Goal: Task Accomplishment & Management: Manage account settings

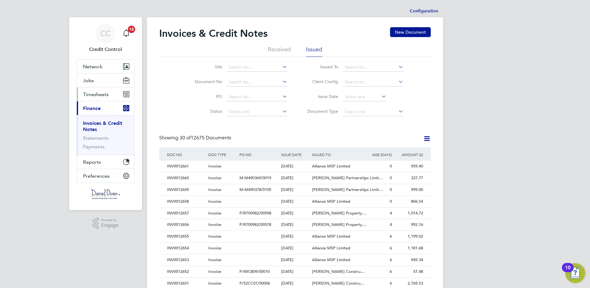
click at [98, 96] on span "Timesheets" at bounding box center [96, 94] width 26 height 6
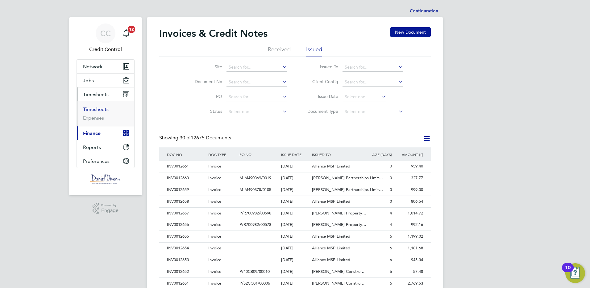
click at [94, 110] on link "Timesheets" at bounding box center [96, 109] width 26 height 6
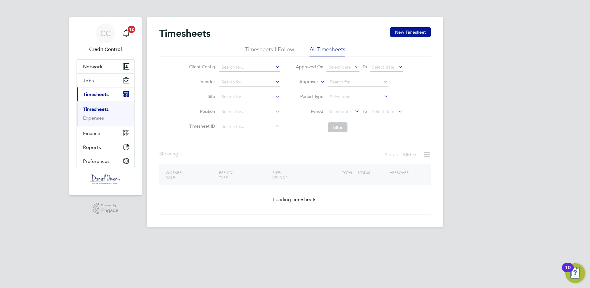
click at [305, 81] on label "Approver" at bounding box center [304, 82] width 28 height 6
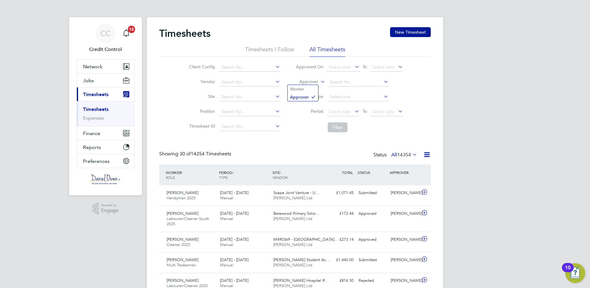
click at [306, 89] on li "Worker" at bounding box center [303, 89] width 31 height 8
click at [350, 83] on input at bounding box center [358, 82] width 61 height 9
click at [348, 90] on li "[PERSON_NAME] pbell" at bounding box center [357, 90] width 61 height 8
type input "[PERSON_NAME]"
click at [334, 128] on button "Filter" at bounding box center [338, 127] width 20 height 10
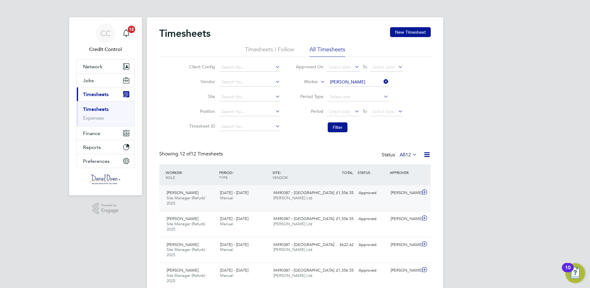
click at [426, 191] on icon at bounding box center [425, 191] width 8 height 5
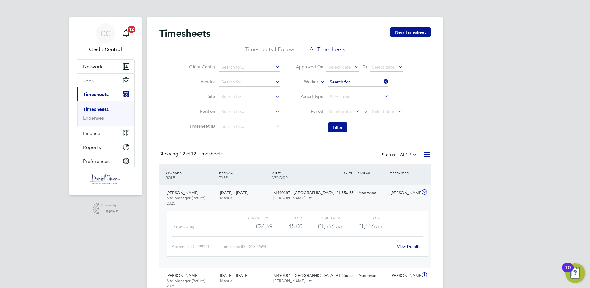
click at [358, 83] on input at bounding box center [358, 82] width 61 height 9
click at [355, 89] on li "[PERSON_NAME] [PERSON_NAME]" at bounding box center [362, 90] width 70 height 8
type input "[PERSON_NAME]"
click at [337, 127] on button "Filter" at bounding box center [338, 127] width 20 height 10
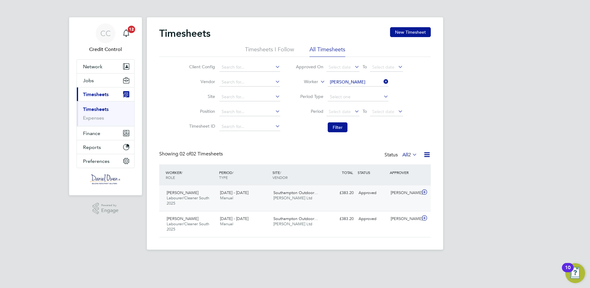
click at [423, 191] on icon at bounding box center [425, 191] width 8 height 5
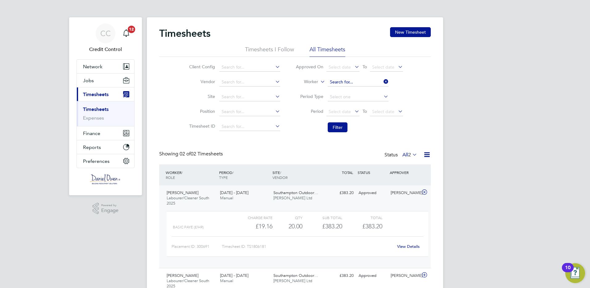
click at [373, 80] on input at bounding box center [358, 82] width 61 height 9
click at [367, 88] on b "[PERSON_NAME]" at bounding box center [385, 90] width 36 height 5
type input "[PERSON_NAME]"
click at [334, 127] on button "Filter" at bounding box center [338, 127] width 20 height 10
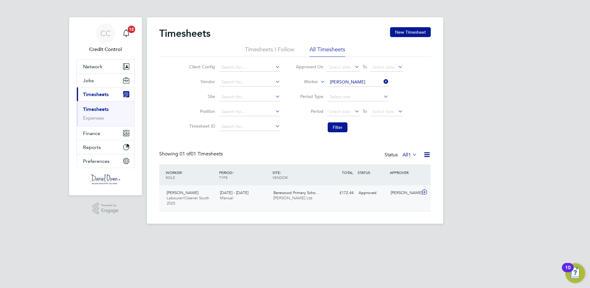
click at [426, 191] on icon at bounding box center [425, 191] width 8 height 5
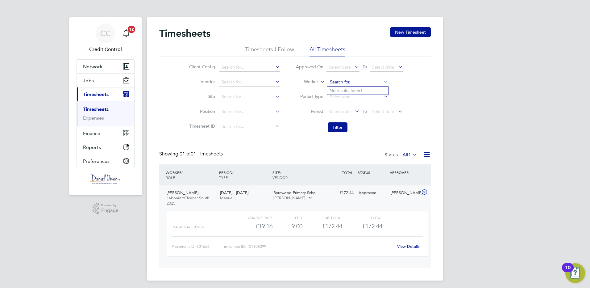
click at [362, 81] on input at bounding box center [358, 82] width 61 height 9
click at [356, 90] on li "[PERSON_NAME]" at bounding box center [357, 90] width 61 height 8
type input "[PERSON_NAME]"
click at [340, 124] on button "Filter" at bounding box center [338, 127] width 20 height 10
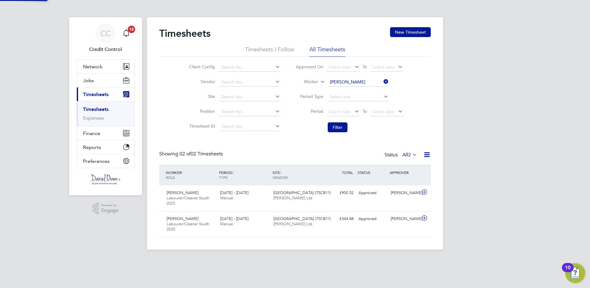
scroll to position [16, 54]
click at [423, 191] on icon at bounding box center [425, 191] width 8 height 5
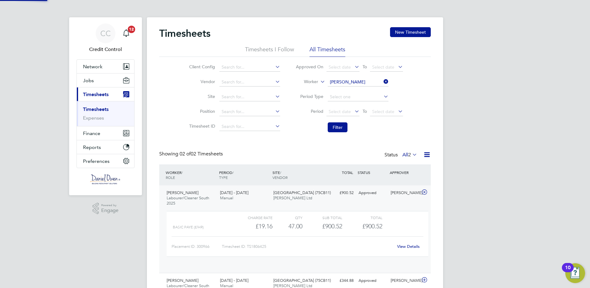
scroll to position [10, 60]
click at [362, 82] on input at bounding box center [358, 82] width 61 height 9
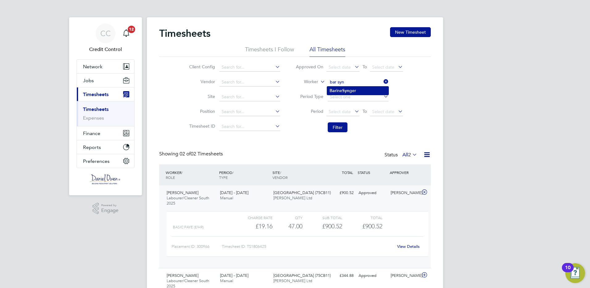
click at [351, 91] on li "Bar ine Syn ger" at bounding box center [357, 90] width 61 height 8
type input "[PERSON_NAME]"
click at [338, 128] on button "Filter" at bounding box center [338, 127] width 20 height 10
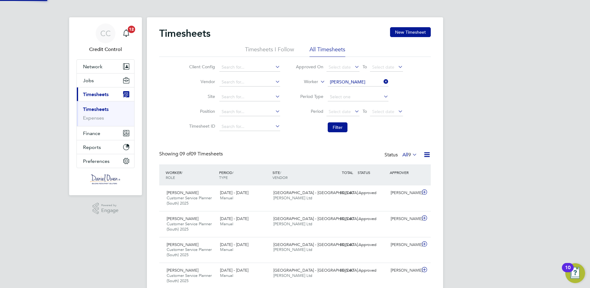
scroll to position [21, 54]
click at [423, 191] on icon at bounding box center [425, 191] width 8 height 5
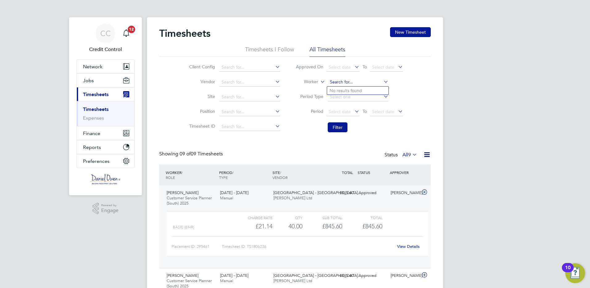
click at [364, 82] on input at bounding box center [358, 82] width 61 height 9
click at [353, 89] on li "Mart yn Ald er" at bounding box center [357, 90] width 61 height 8
type input "[PERSON_NAME]"
click at [338, 127] on button "Filter" at bounding box center [338, 127] width 20 height 10
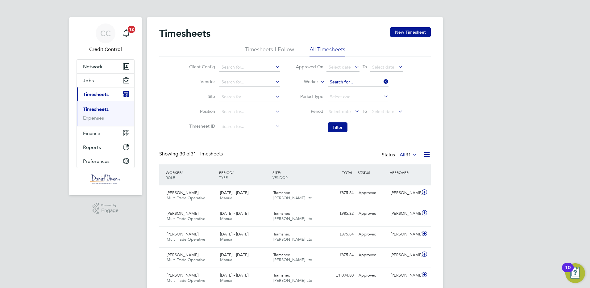
click at [361, 79] on input at bounding box center [358, 82] width 61 height 9
click at [345, 90] on b "Alder" at bounding box center [349, 90] width 11 height 5
type input "[PERSON_NAME]"
click at [334, 127] on button "Filter" at bounding box center [338, 127] width 20 height 10
click at [364, 79] on input at bounding box center [358, 82] width 61 height 9
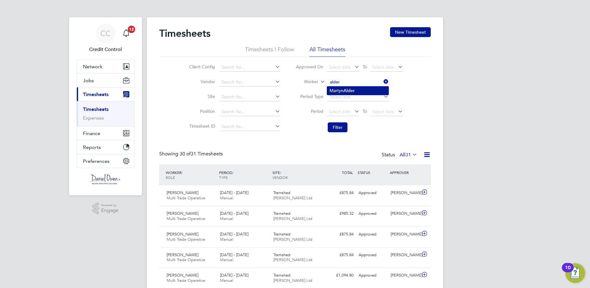
click at [347, 90] on b "Alder" at bounding box center [348, 90] width 11 height 5
type input "[PERSON_NAME]"
click at [336, 127] on button "Filter" at bounding box center [338, 127] width 20 height 10
click at [364, 81] on input at bounding box center [358, 82] width 61 height 9
click at [344, 81] on input at bounding box center [358, 82] width 61 height 9
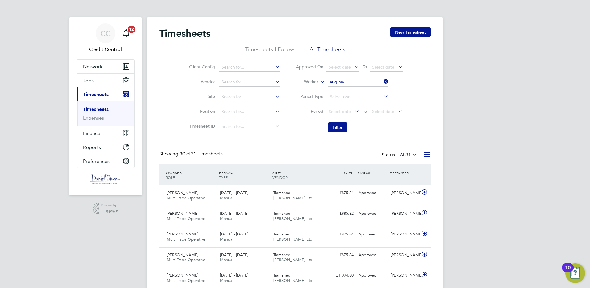
click at [345, 89] on li "Aug ustine Ow usu" at bounding box center [357, 90] width 61 height 8
type input "[PERSON_NAME]"
click at [336, 128] on button "Filter" at bounding box center [338, 127] width 20 height 10
click at [369, 83] on input at bounding box center [358, 82] width 61 height 9
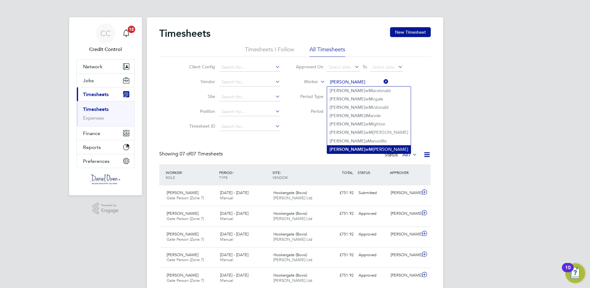
click at [352, 150] on li "[PERSON_NAME] [PERSON_NAME]" at bounding box center [369, 149] width 84 height 8
type input "[PERSON_NAME]"
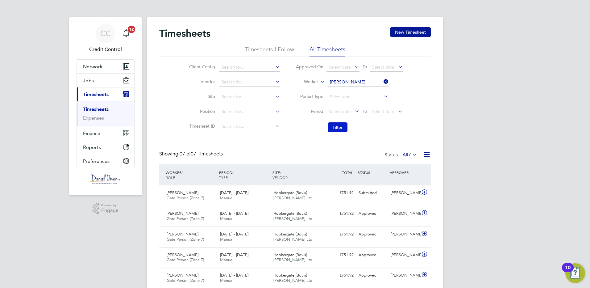
click at [338, 128] on button "Filter" at bounding box center [338, 127] width 20 height 10
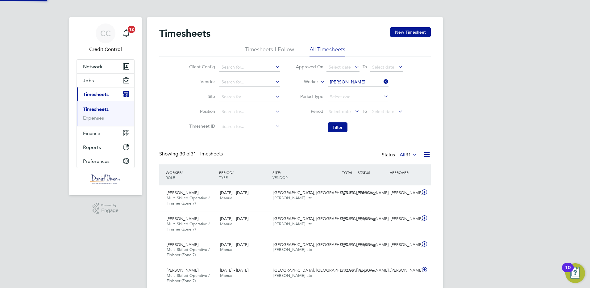
scroll to position [21, 54]
click at [365, 84] on input at bounding box center [358, 82] width 61 height 9
click at [361, 89] on li "[PERSON_NAME] eph Bon ner" at bounding box center [358, 90] width 63 height 8
type input "[PERSON_NAME]"
click at [339, 129] on button "Filter" at bounding box center [338, 127] width 20 height 10
